Goal: Task Accomplishment & Management: Manage account settings

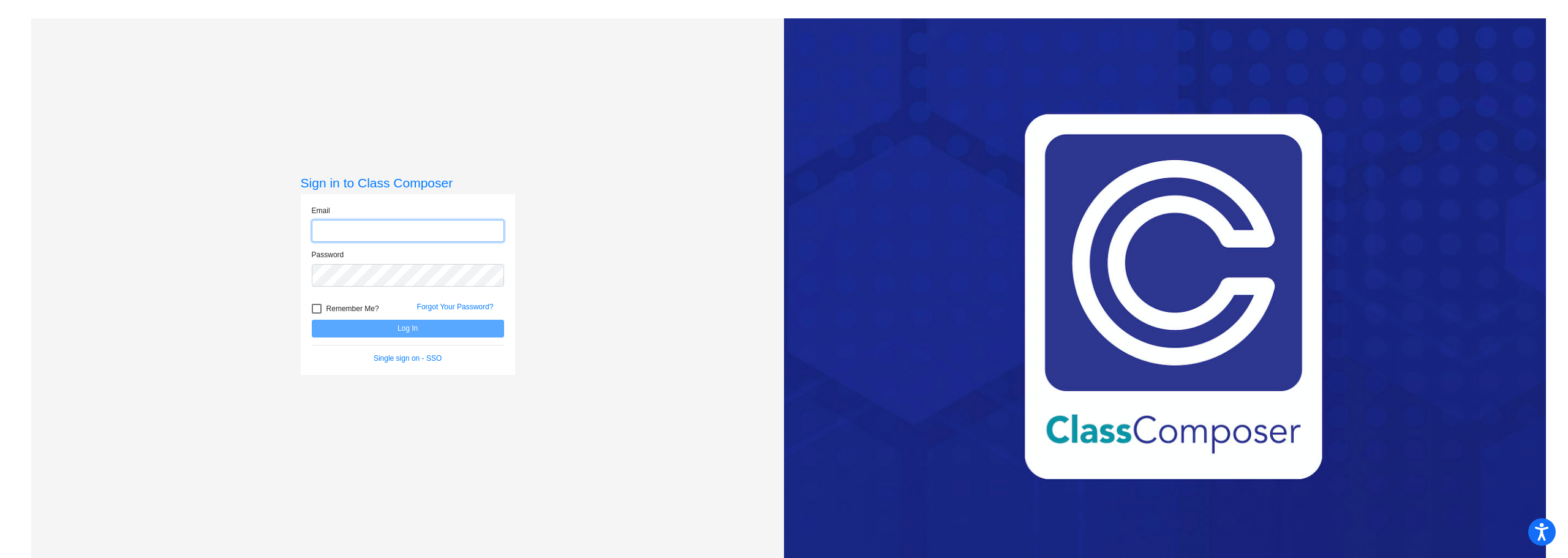
click at [337, 229] on input "email" at bounding box center [408, 231] width 192 height 23
type input "[EMAIL_ADDRESS][DOMAIN_NAME]"
click at [312, 319] on button "Log In" at bounding box center [408, 328] width 192 height 18
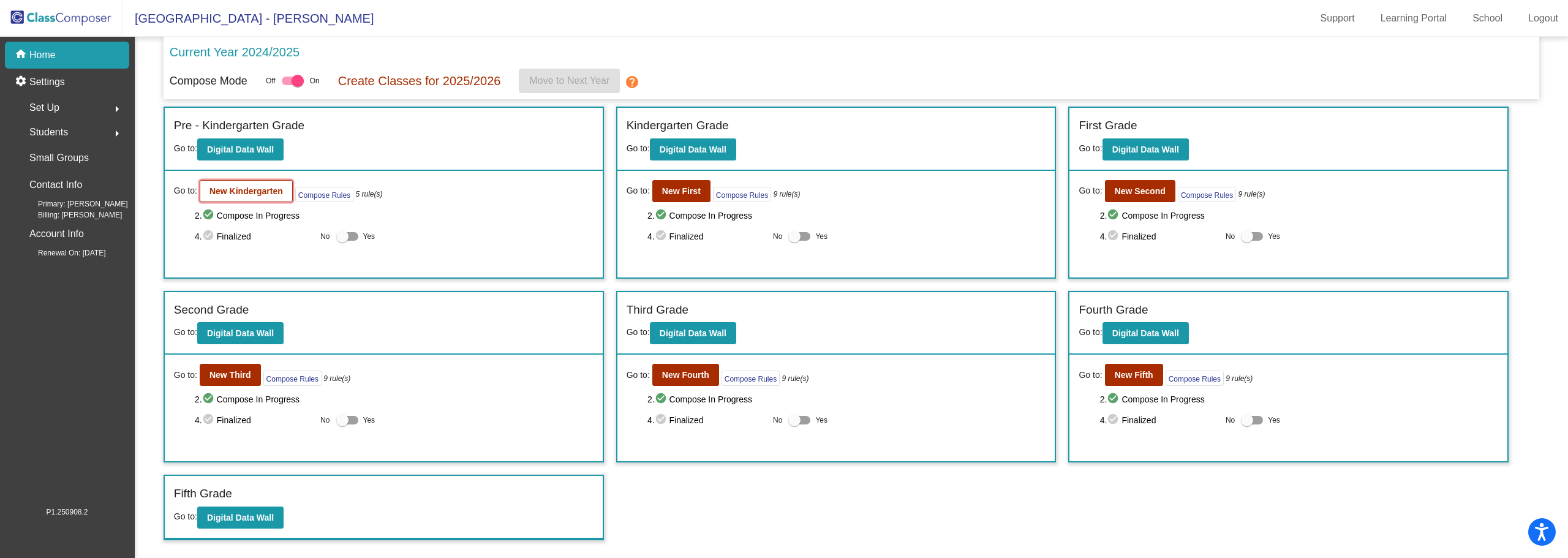
click at [233, 194] on b "New Kindergarten" at bounding box center [246, 190] width 73 height 10
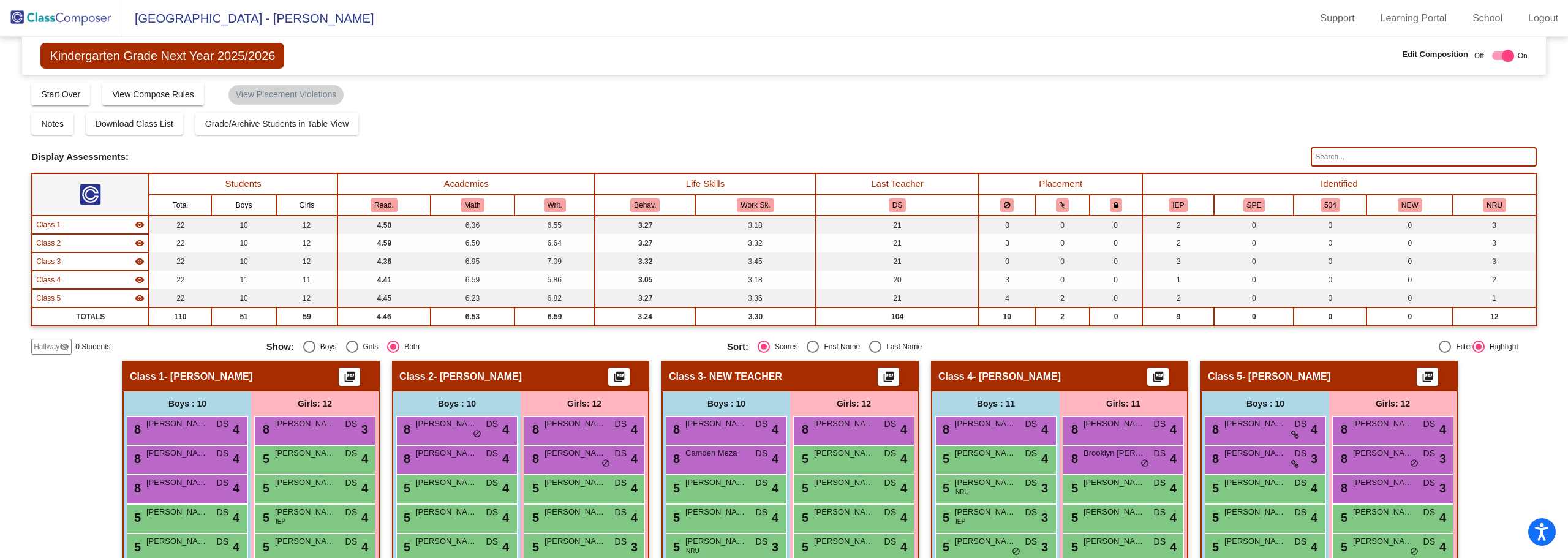
click at [1327, 154] on input "text" at bounding box center [1424, 157] width 226 height 19
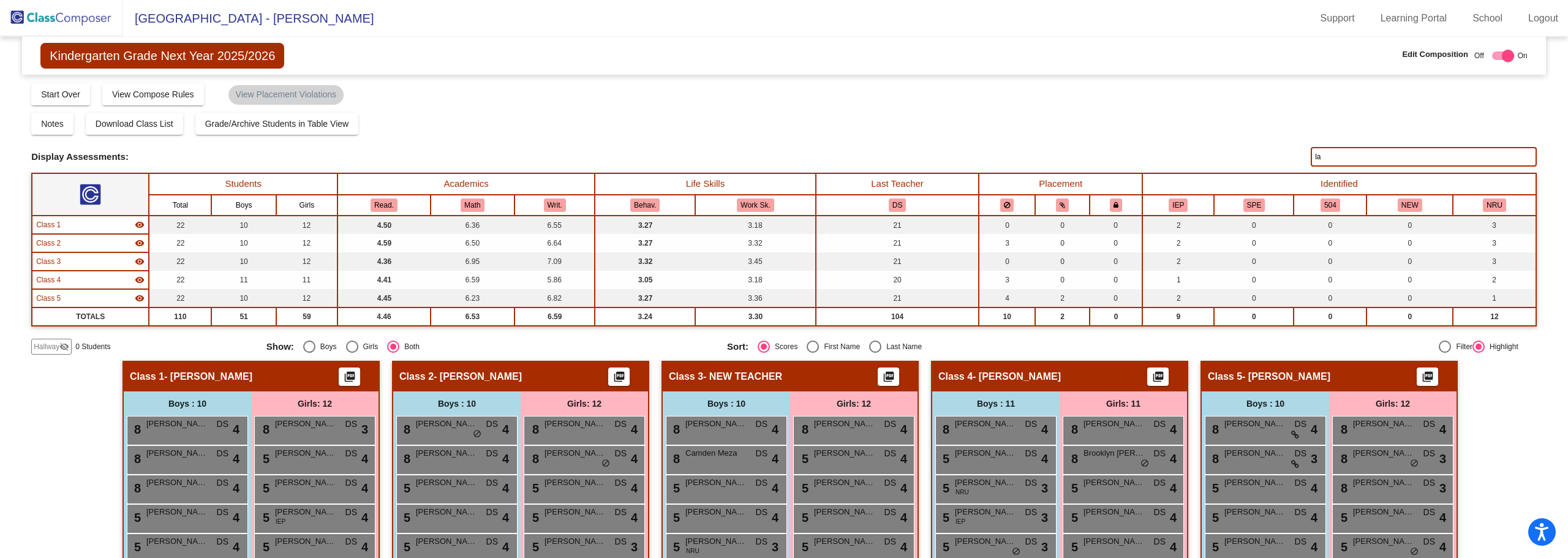
type input "l"
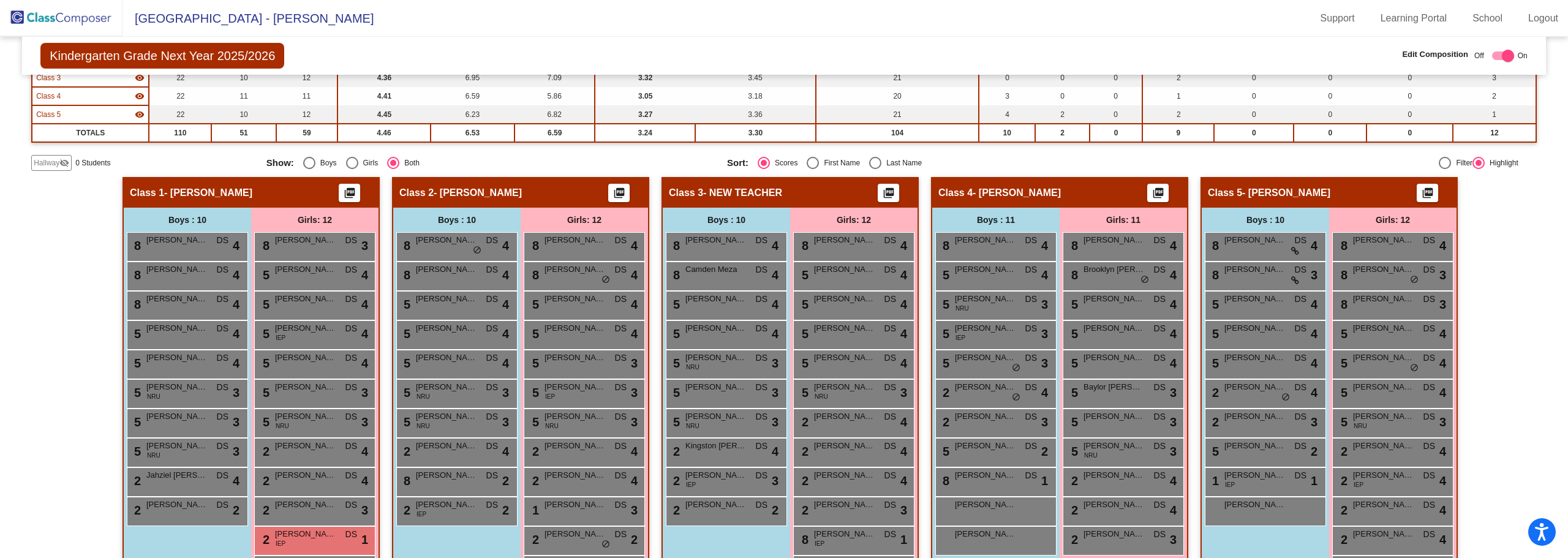
scroll to position [231, 0]
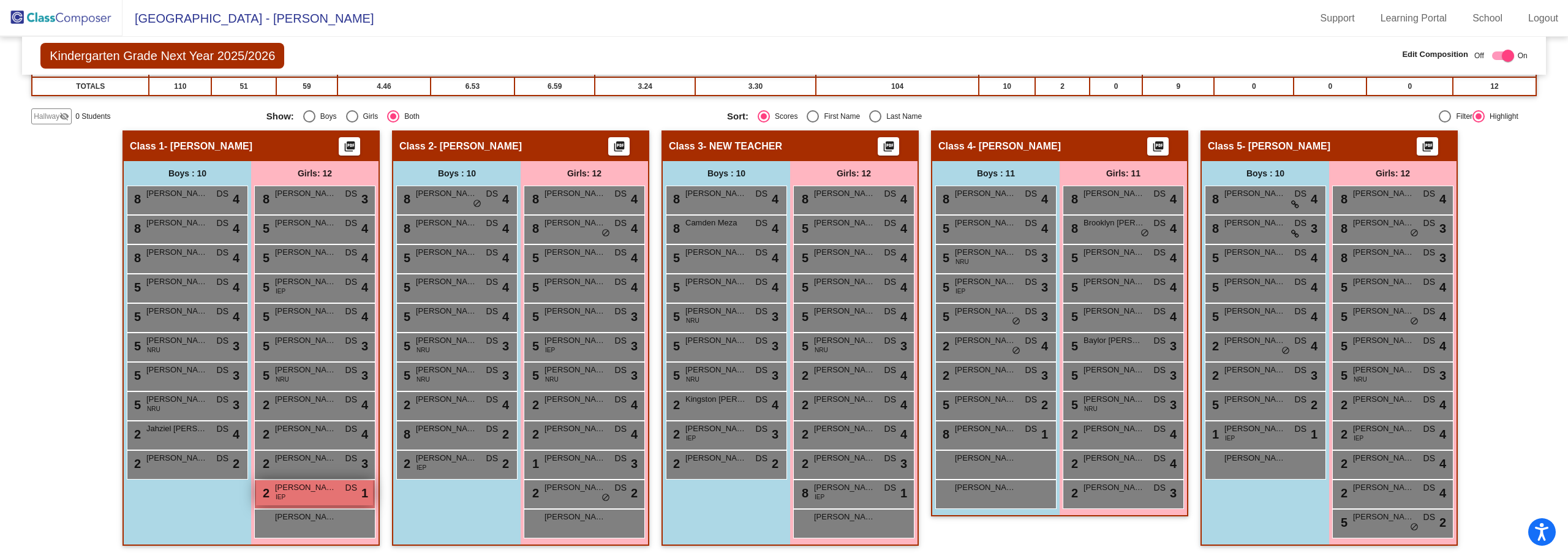
type input "[PERSON_NAME]"
click at [289, 489] on span "[PERSON_NAME]" at bounding box center [306, 488] width 62 height 12
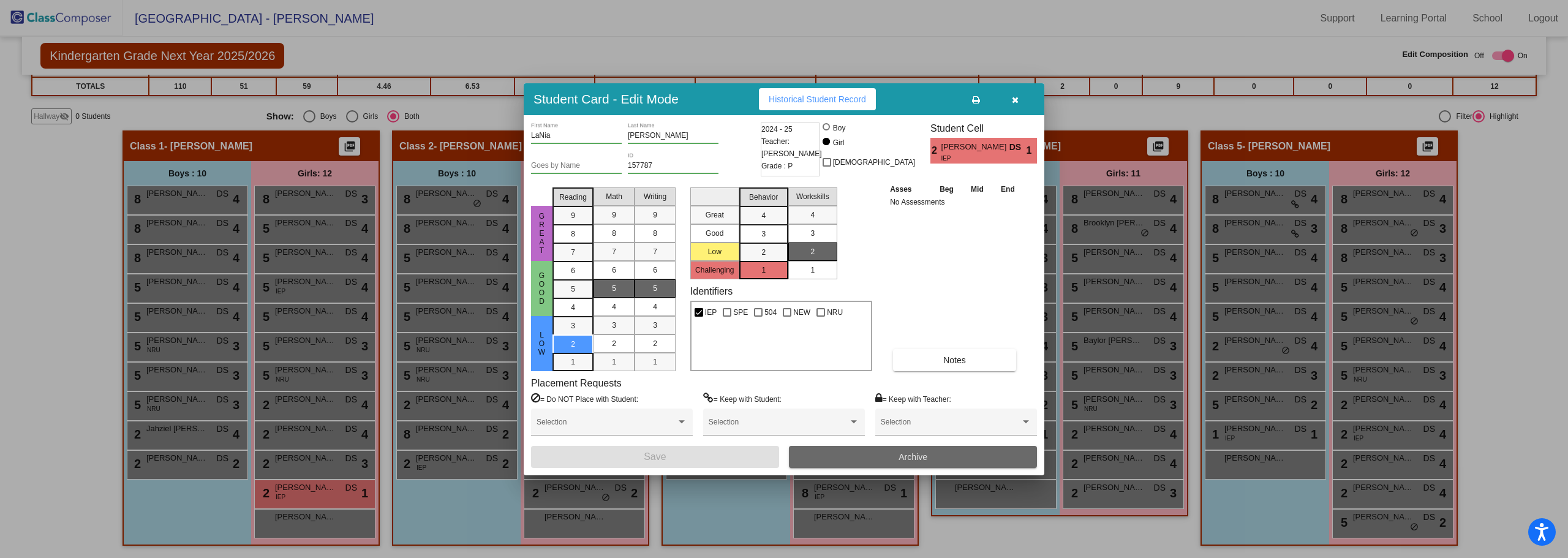
click at [868, 450] on button "Archive" at bounding box center [913, 456] width 248 height 22
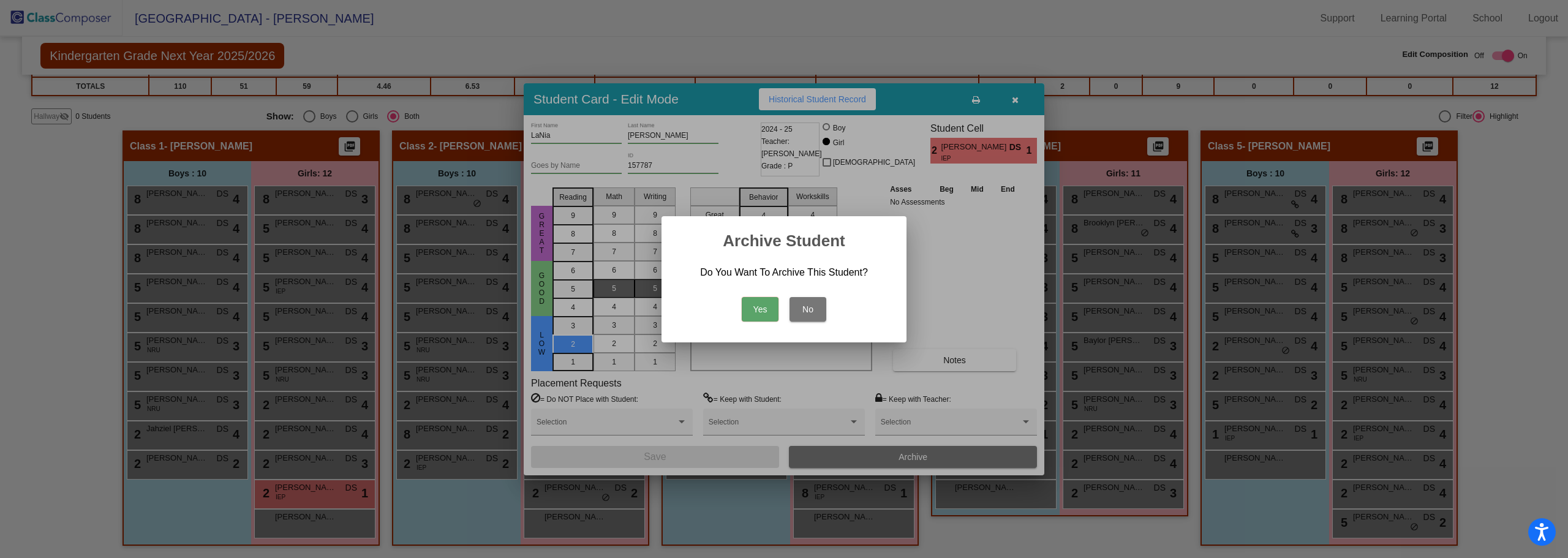
click at [759, 313] on button "Yes" at bounding box center [760, 309] width 37 height 25
